Goal: Task Accomplishment & Management: Manage account settings

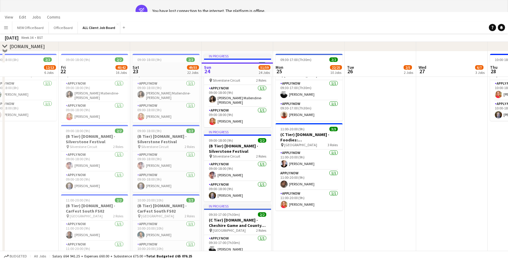
scroll to position [1766, 0]
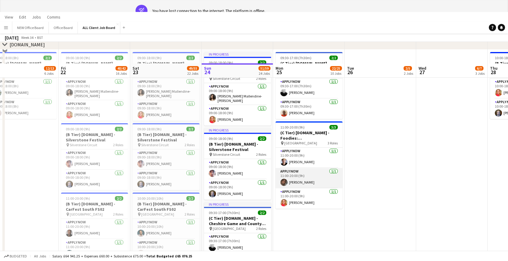
click at [304, 178] on app-card-role "APPLY NOW [DATE] 11:00-20:00 (9h) [PERSON_NAME]" at bounding box center [308, 178] width 67 height 20
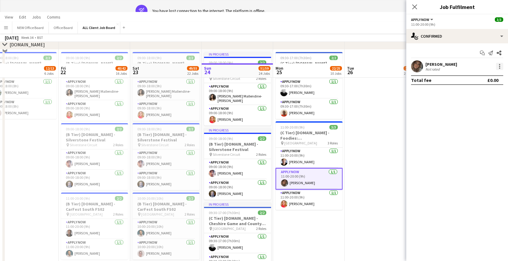
click at [499, 68] on div at bounding box center [499, 68] width 1 height 1
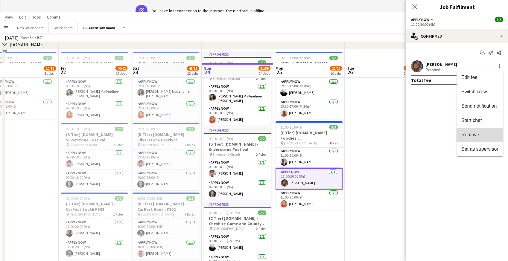
click at [485, 135] on span "Remove" at bounding box center [479, 134] width 37 height 5
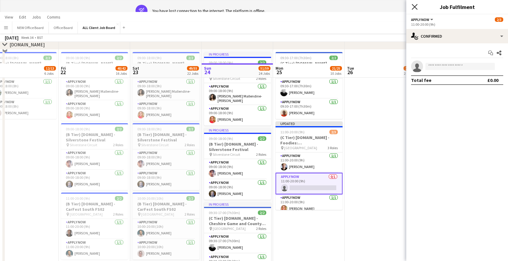
click at [412, 8] on icon "Close pop-in" at bounding box center [414, 7] width 6 height 6
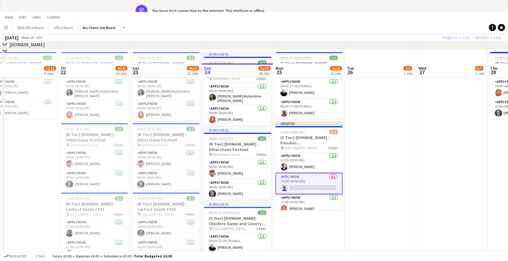
click at [461, 37] on div "Publish 1 job Revert 1 job" at bounding box center [471, 38] width 73 height 8
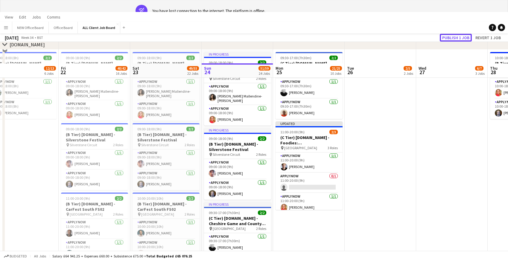
click at [461, 37] on button "Publish 1 job" at bounding box center [456, 38] width 32 height 8
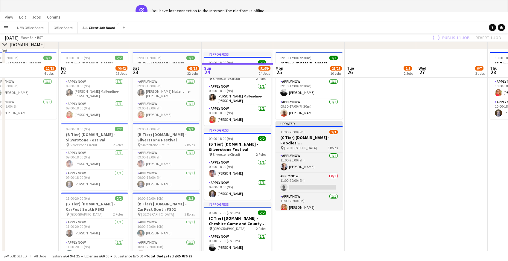
click at [286, 136] on h3 "(C Tier) [DOMAIN_NAME] - Foodies: [GEOGRAPHIC_DATA]" at bounding box center [308, 140] width 67 height 11
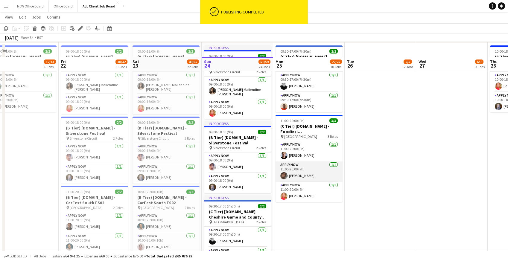
click at [291, 168] on app-card-role "APPLY NOW [DATE] 11:00-20:00 (9h) [PERSON_NAME]" at bounding box center [308, 171] width 67 height 20
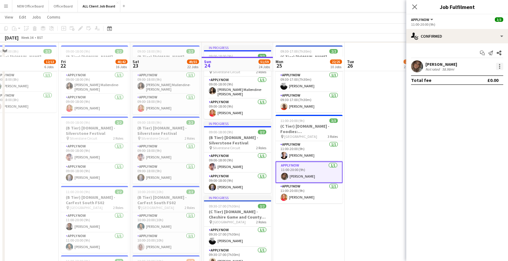
click at [499, 67] on div at bounding box center [499, 66] width 7 height 7
click at [479, 135] on span "Remove" at bounding box center [479, 134] width 37 height 5
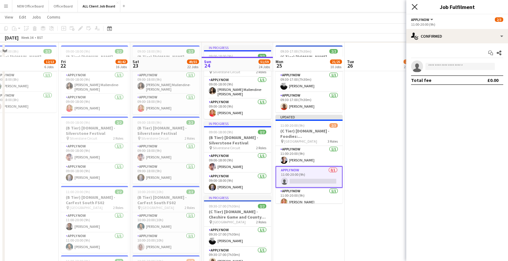
click at [413, 7] on icon "Close pop-in" at bounding box center [414, 7] width 6 height 6
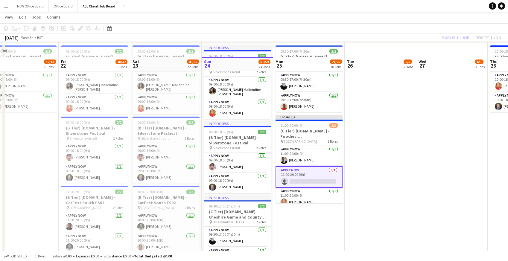
click at [410, 18] on app-page-menu "View Day view expanded Day view collapsed Month view Date picker Jump to [DATE]…" at bounding box center [254, 17] width 508 height 11
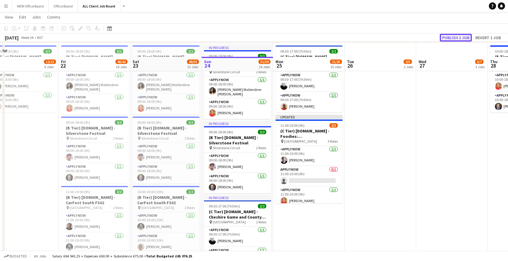
click at [452, 36] on button "Publish 1 job" at bounding box center [456, 38] width 32 height 8
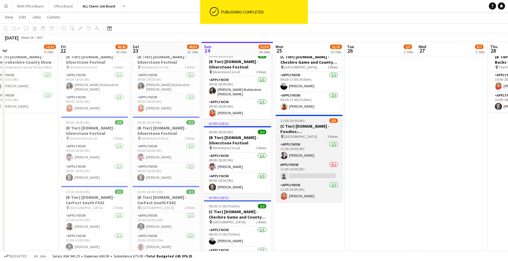
click at [300, 126] on h3 "(C Tier) [DOMAIN_NAME] - Foodies: [GEOGRAPHIC_DATA]" at bounding box center [308, 128] width 67 height 11
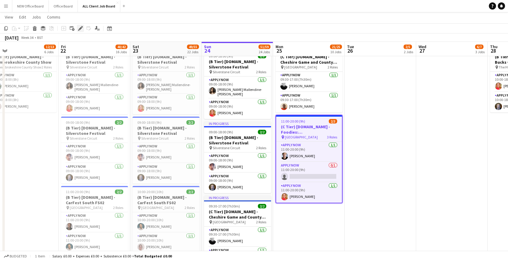
click at [80, 29] on icon at bounding box center [80, 28] width 3 height 3
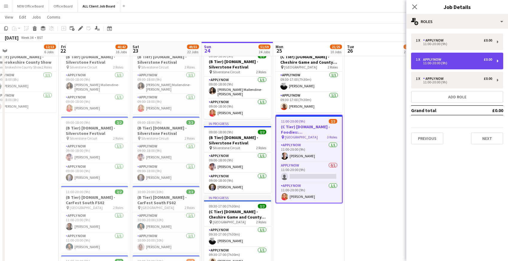
click at [431, 63] on div "11:00-20:00 (9h)" at bounding box center [454, 63] width 76 height 3
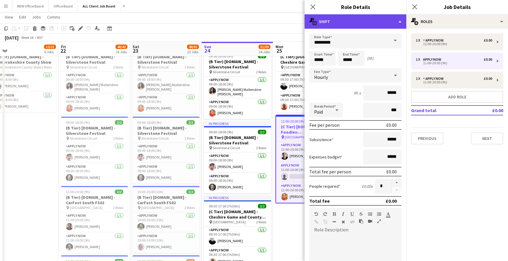
click at [378, 24] on div "multiple-actions-text Shift" at bounding box center [355, 21] width 102 height 14
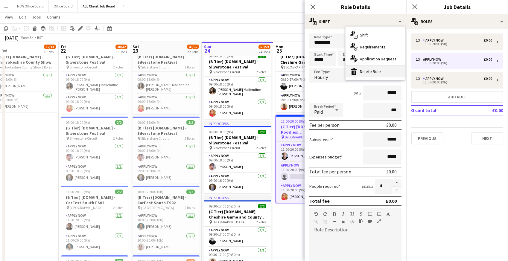
click at [379, 74] on div "bin-2 Delete Role" at bounding box center [374, 71] width 59 height 12
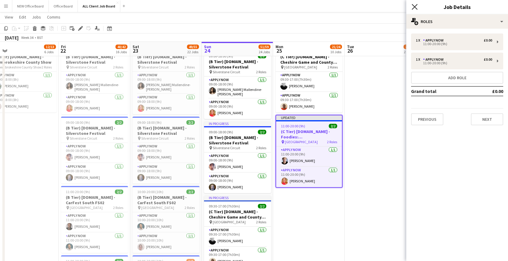
click at [417, 7] on icon "Close pop-in" at bounding box center [414, 7] width 6 height 6
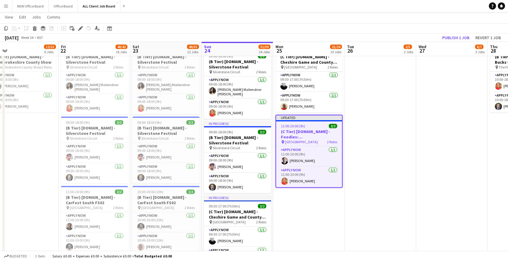
click at [385, 23] on app-page-menu "View Day view expanded Day view collapsed Month view Date picker Jump to [DATE]…" at bounding box center [254, 17] width 508 height 11
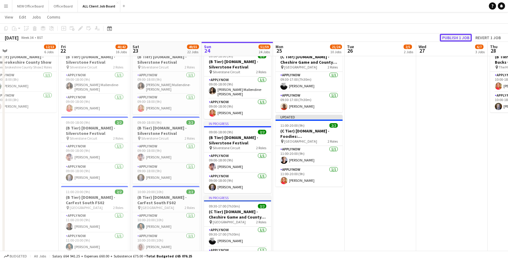
click at [450, 36] on button "Publish 1 job" at bounding box center [456, 38] width 32 height 8
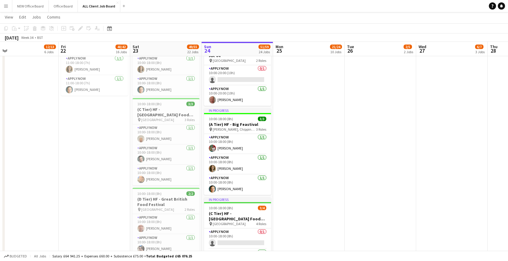
scroll to position [875, 0]
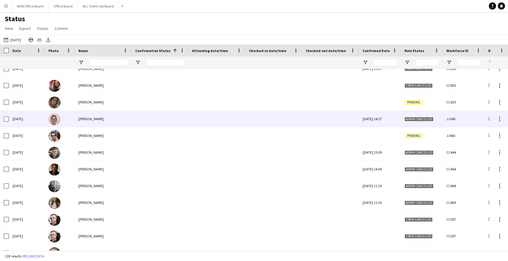
scroll to position [562, 0]
